Goal: Check status: Check status

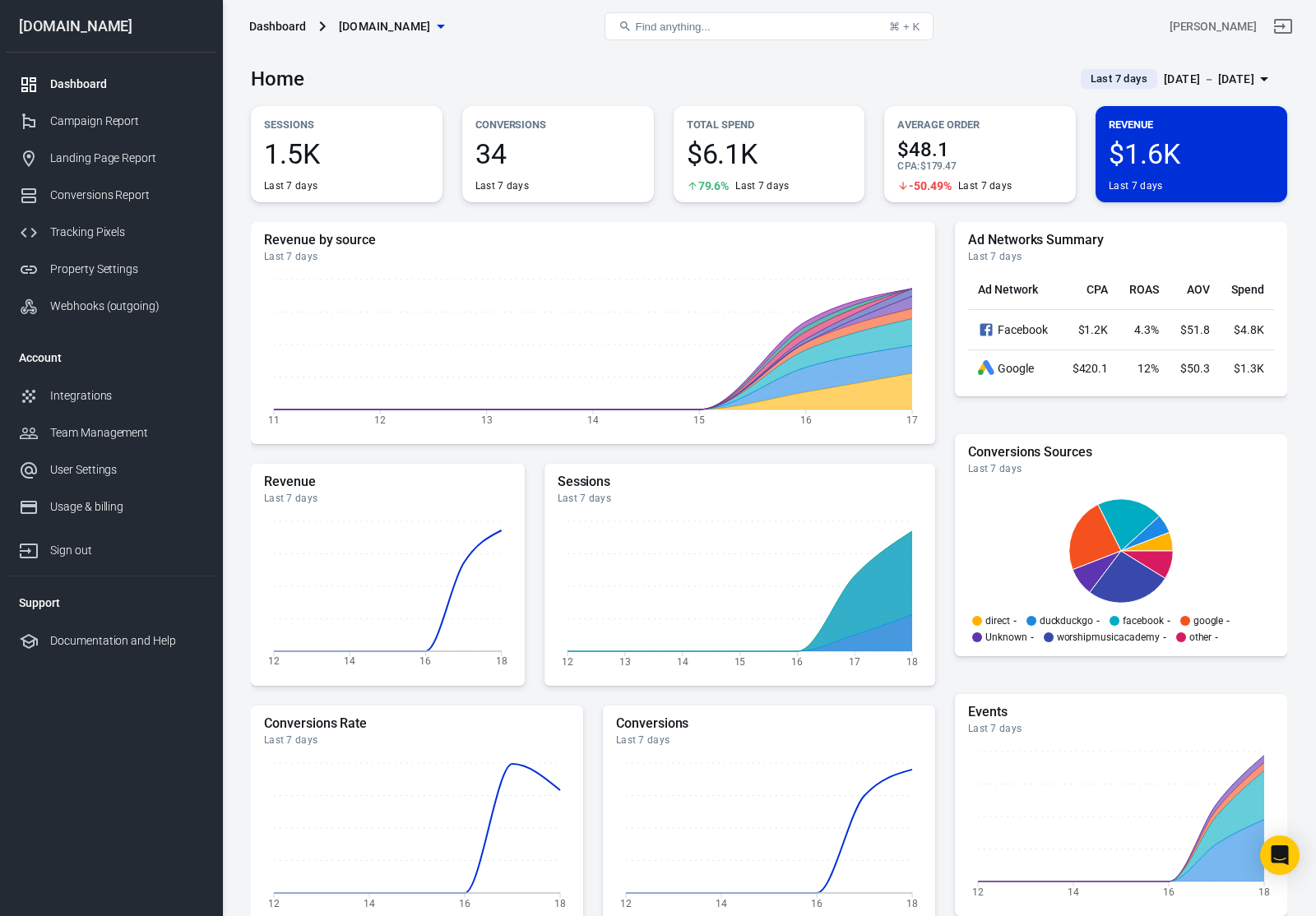
click at [1245, 83] on div "[DATE] － [DATE]" at bounding box center [1208, 79] width 90 height 21
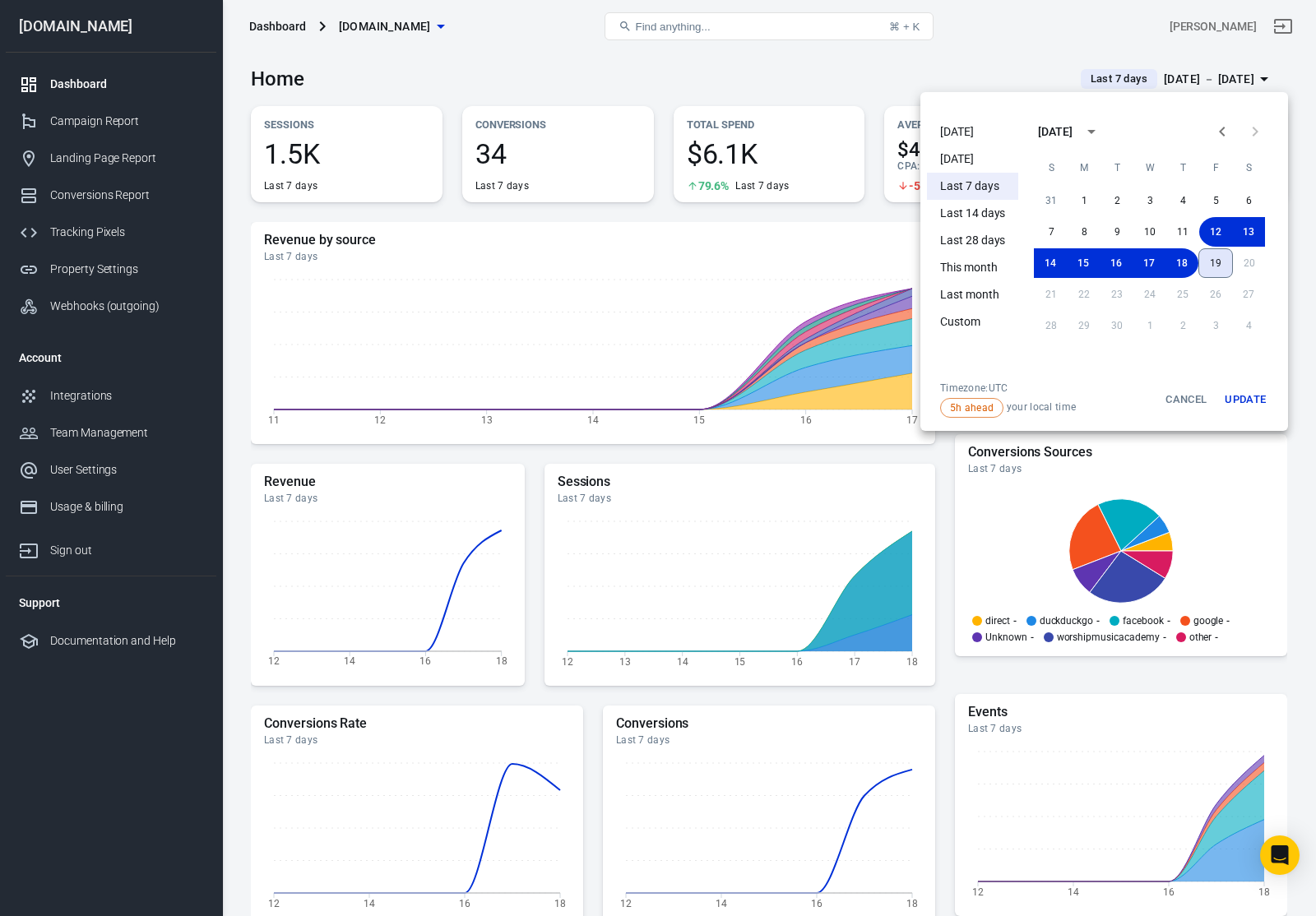
click at [1215, 257] on button "19" at bounding box center [1215, 262] width 35 height 29
click at [1218, 272] on button "19" at bounding box center [1215, 262] width 33 height 29
click at [1249, 405] on button "Update" at bounding box center [1245, 399] width 53 height 37
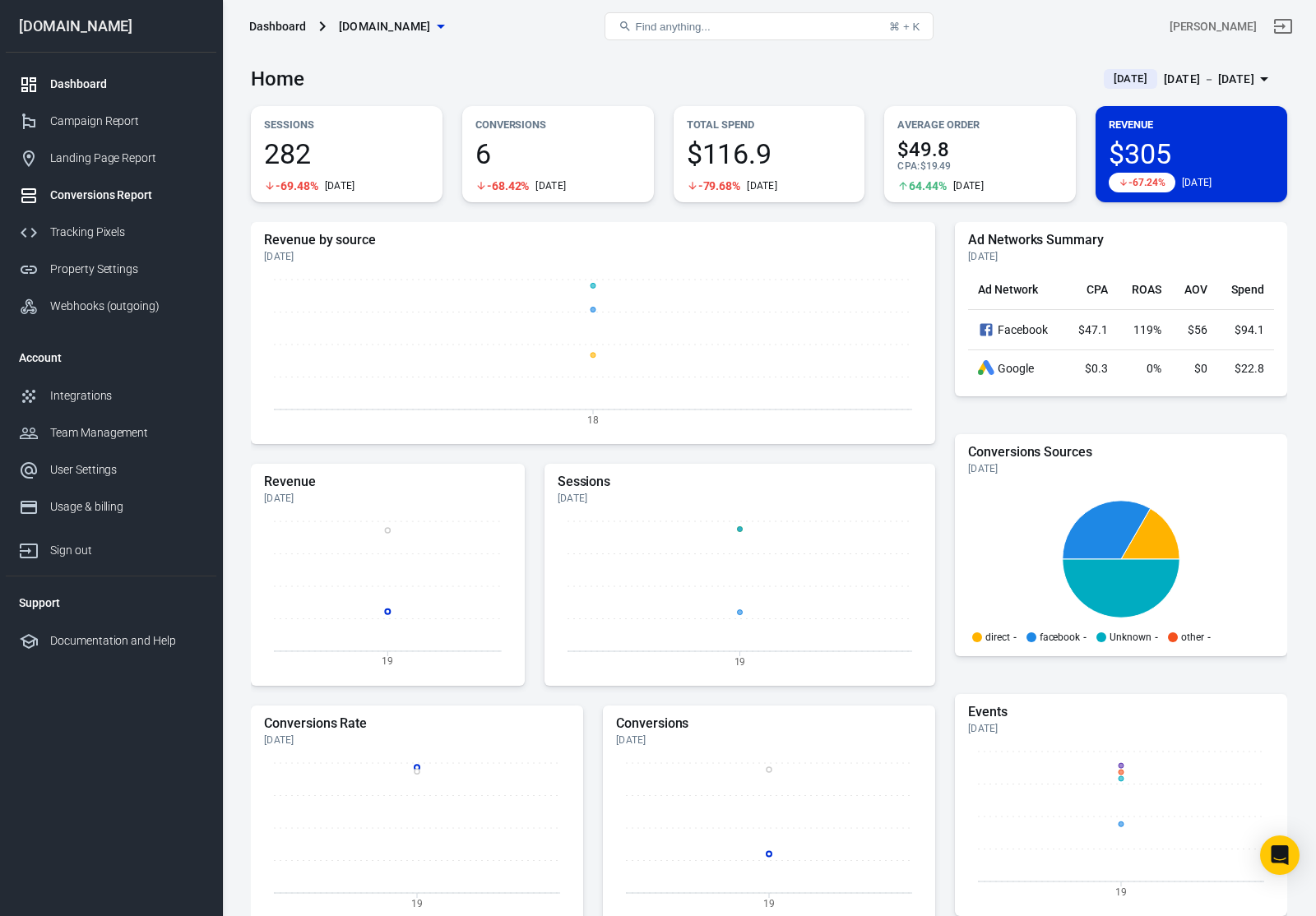
click at [120, 193] on div "Conversions Report" at bounding box center [126, 195] width 153 height 17
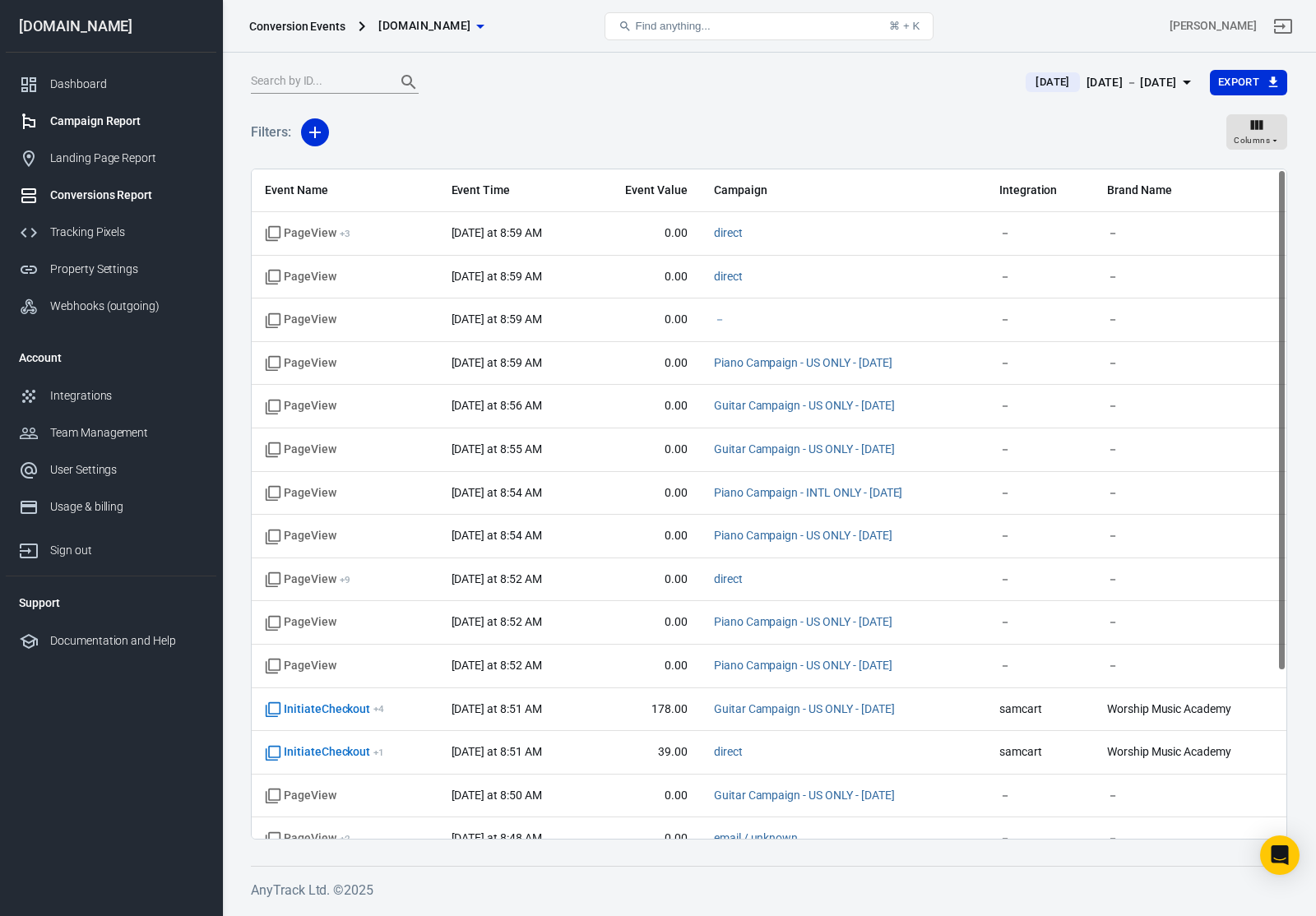
click at [96, 121] on div "Campaign Report" at bounding box center [126, 121] width 153 height 17
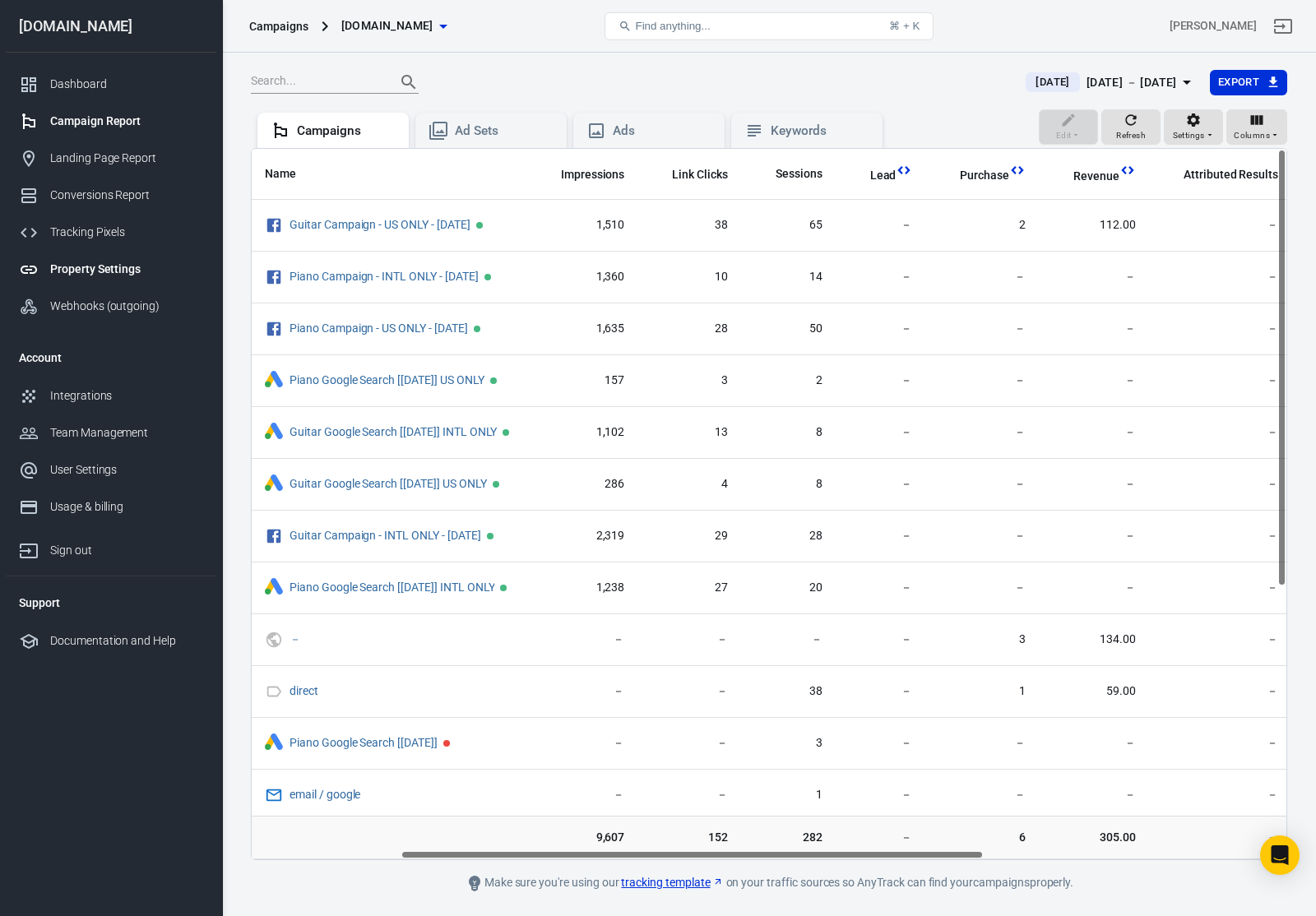
scroll to position [0, 266]
click at [81, 272] on div "Property Settings" at bounding box center [126, 269] width 153 height 17
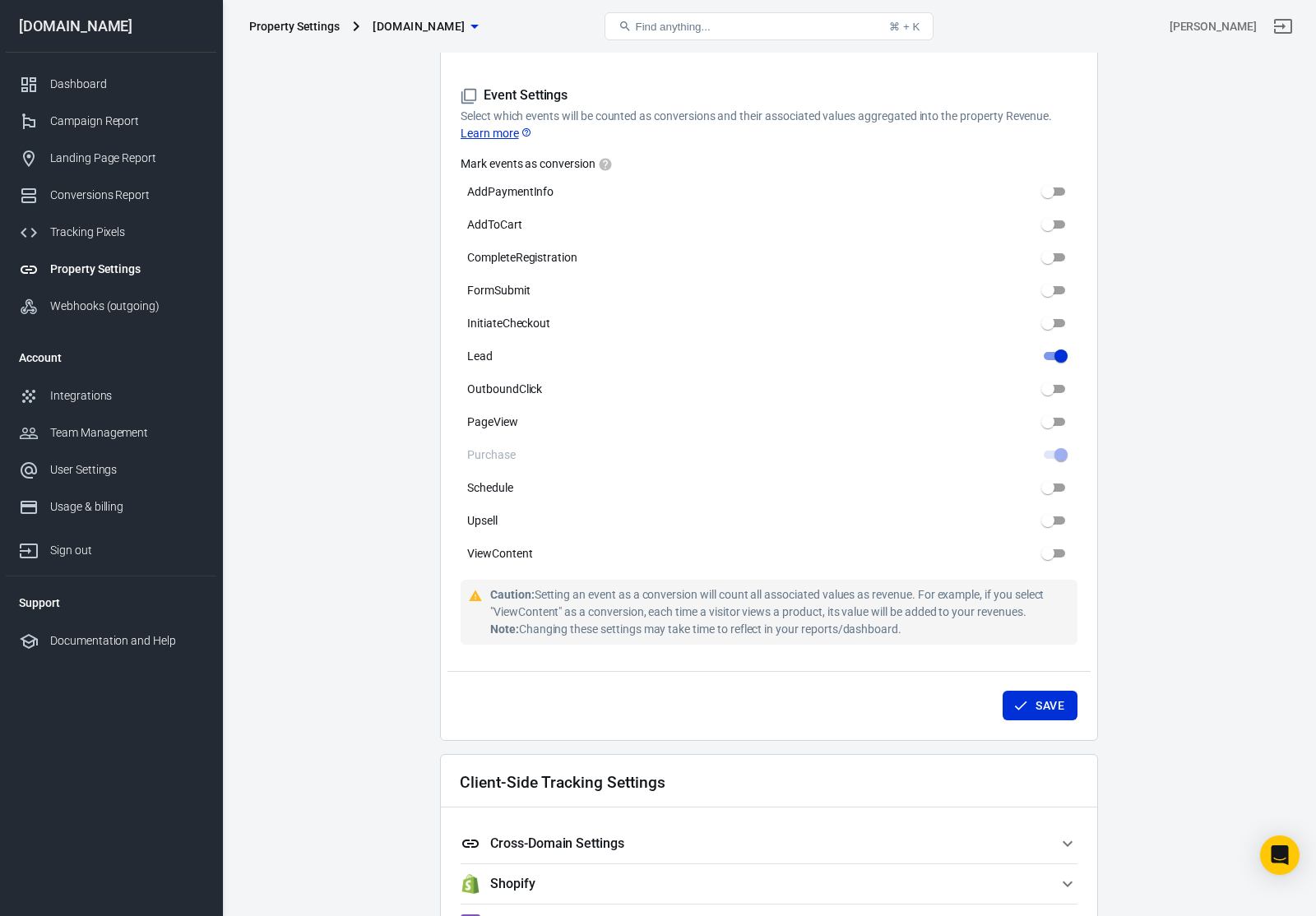
scroll to position [739, 0]
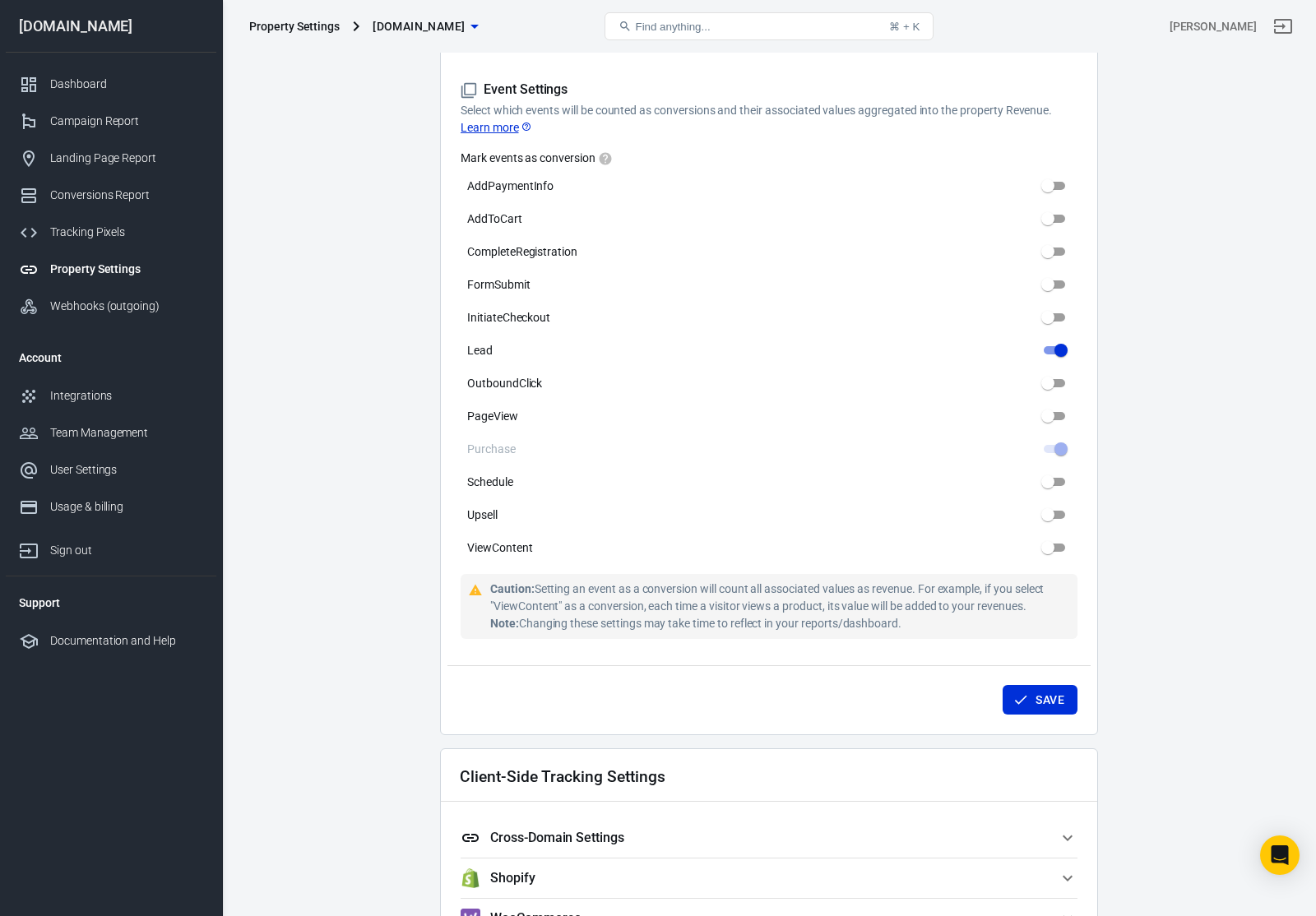
click at [74, 255] on link "Property Settings" at bounding box center [111, 269] width 211 height 37
click at [73, 255] on link "Property Settings" at bounding box center [111, 269] width 211 height 37
click at [91, 193] on div "Conversions Report" at bounding box center [126, 195] width 153 height 17
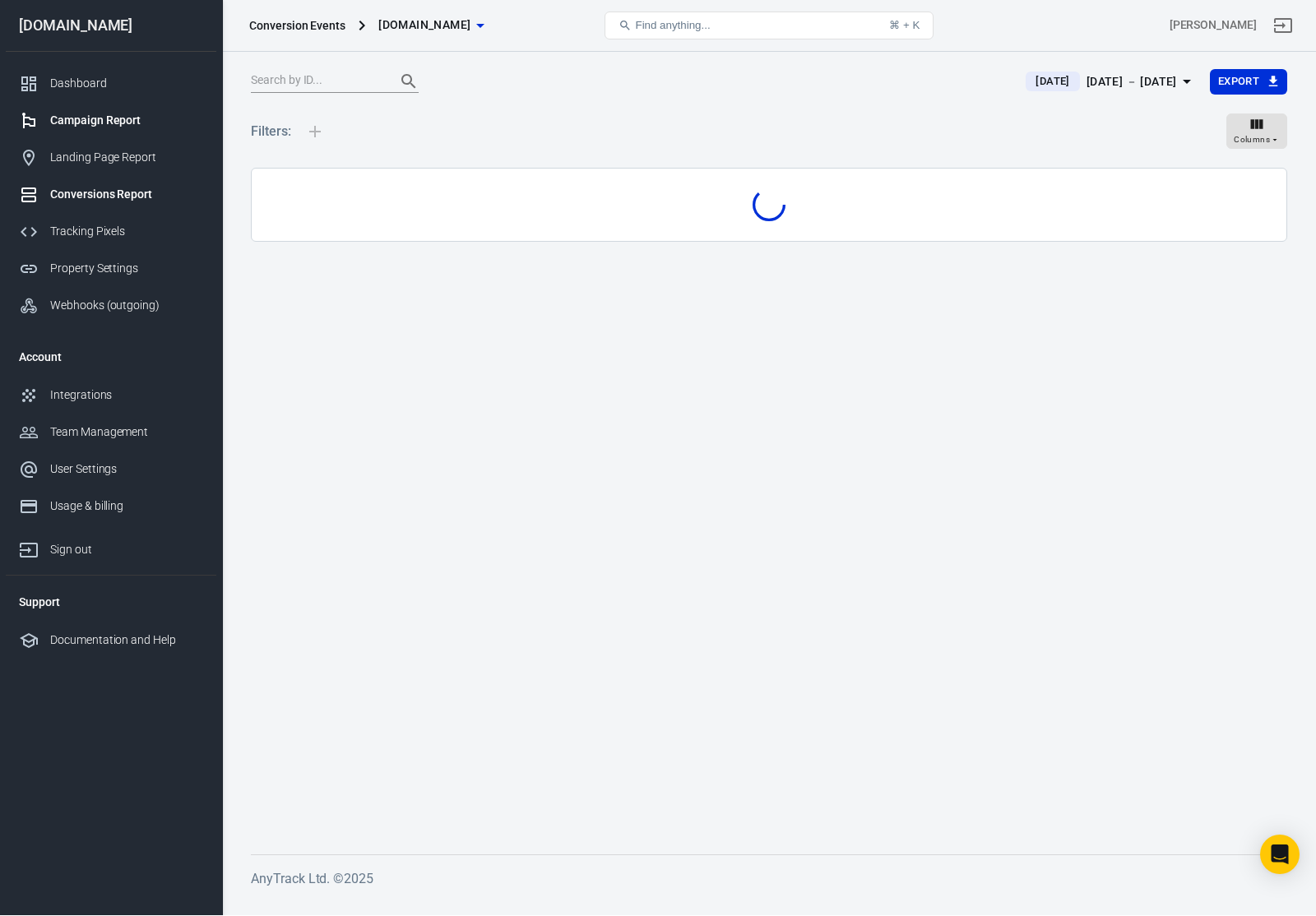
scroll to position [8, 0]
click at [78, 135] on link "Campaign Report" at bounding box center [111, 121] width 211 height 37
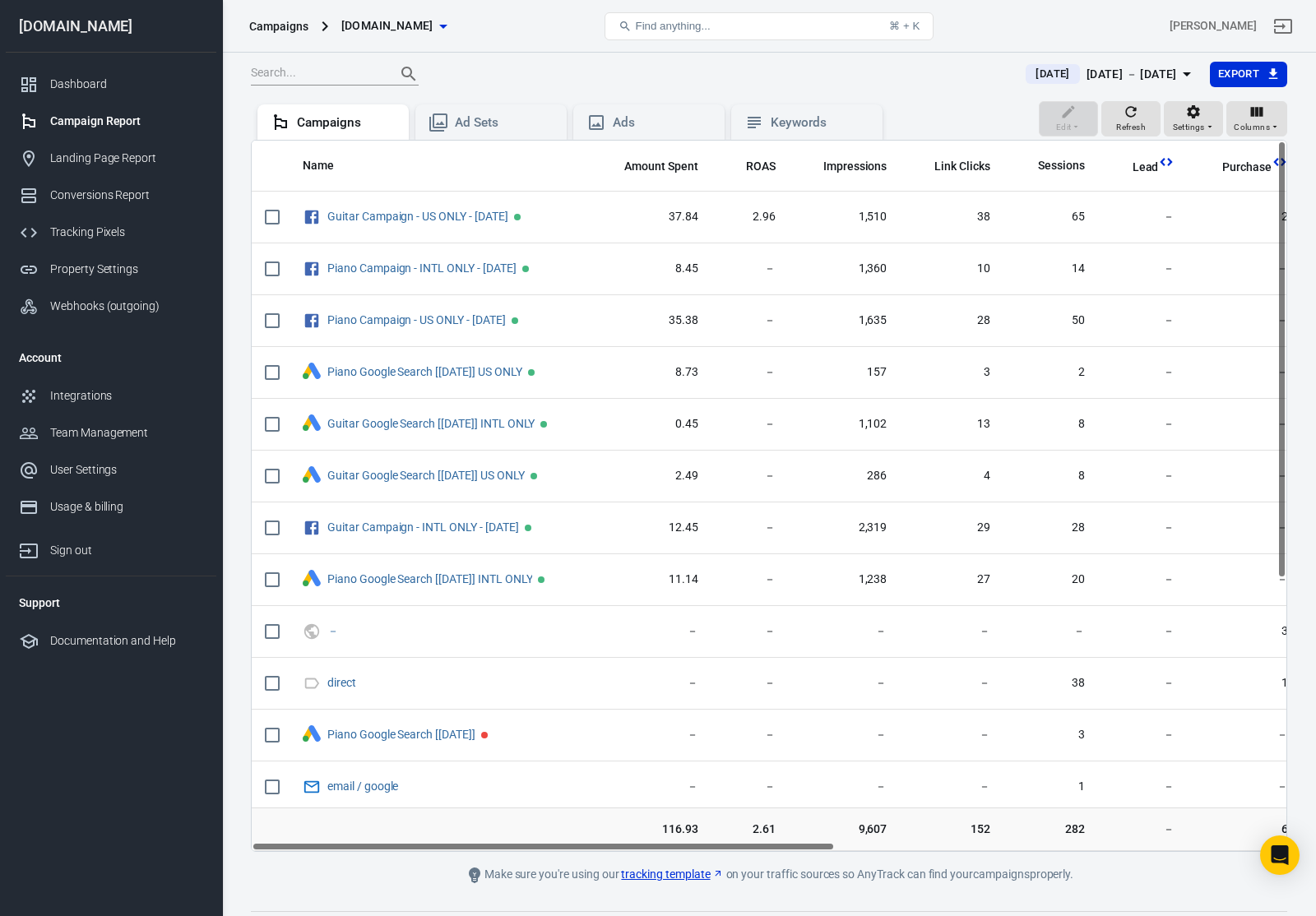
click at [87, 115] on div "Campaign Report" at bounding box center [126, 121] width 153 height 17
click at [79, 86] on div "Dashboard" at bounding box center [126, 84] width 153 height 17
